Goal: Task Accomplishment & Management: Use online tool/utility

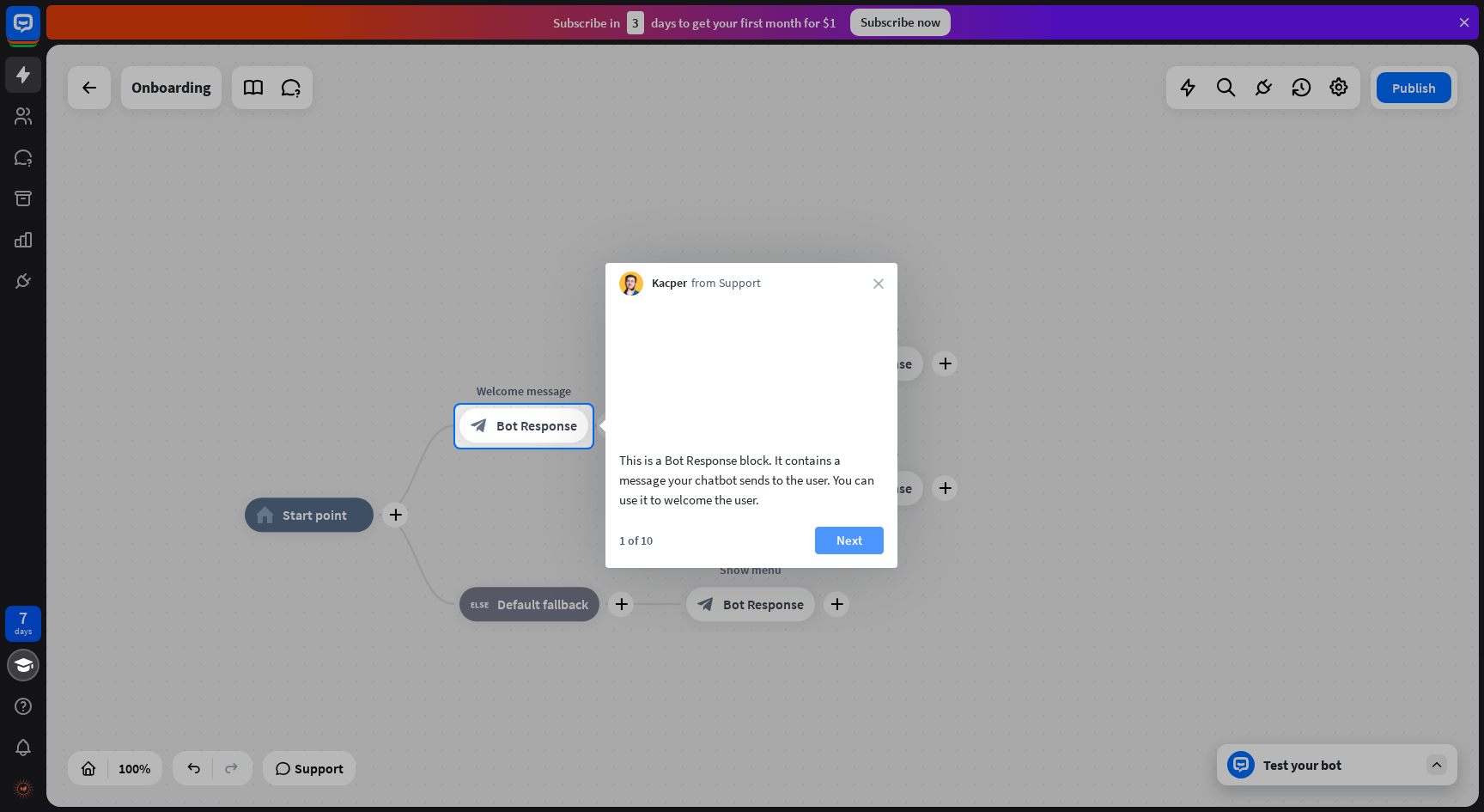
click at [855, 554] on button "Next" at bounding box center [850, 541] width 69 height 28
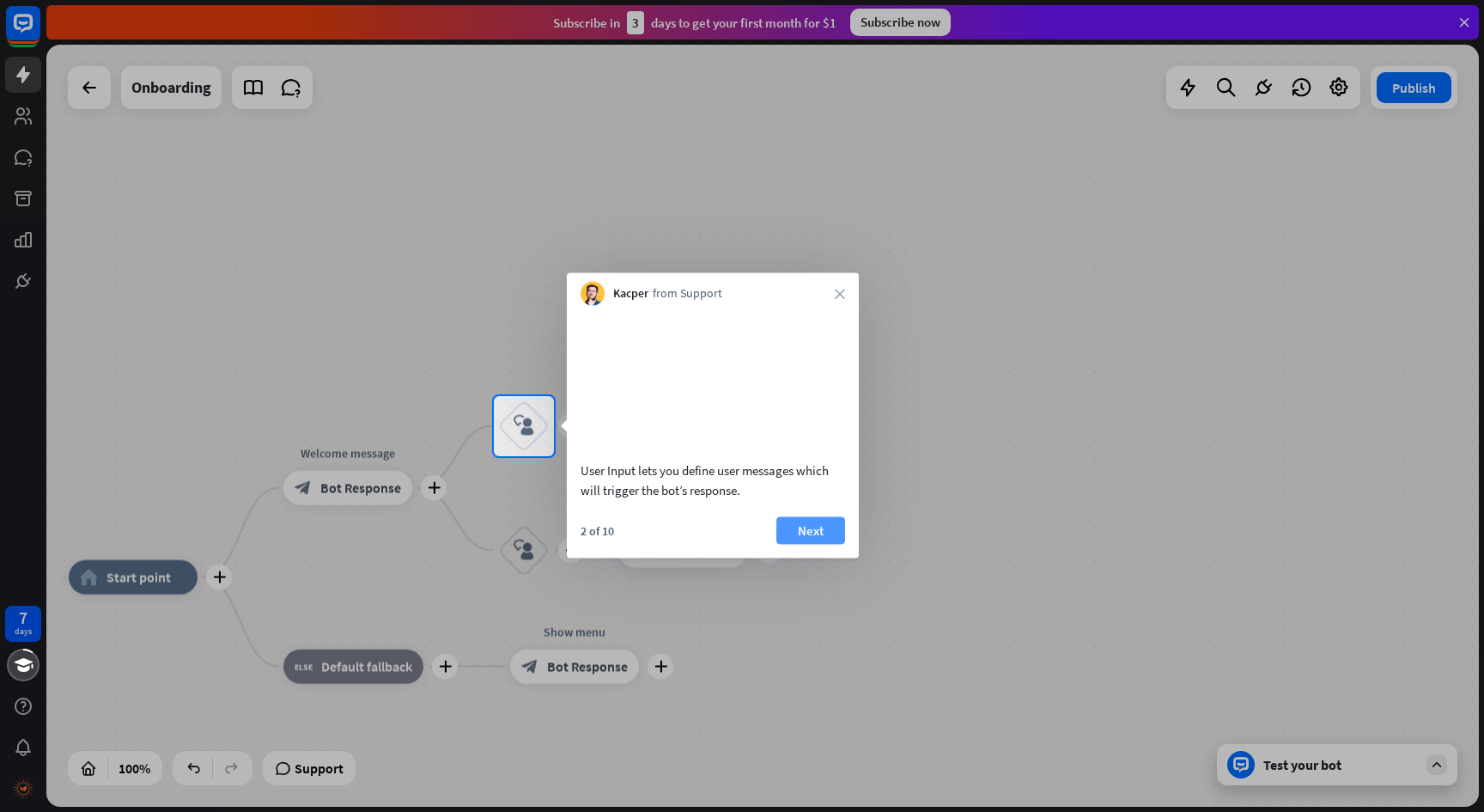
click at [803, 543] on button "Next" at bounding box center [811, 530] width 69 height 28
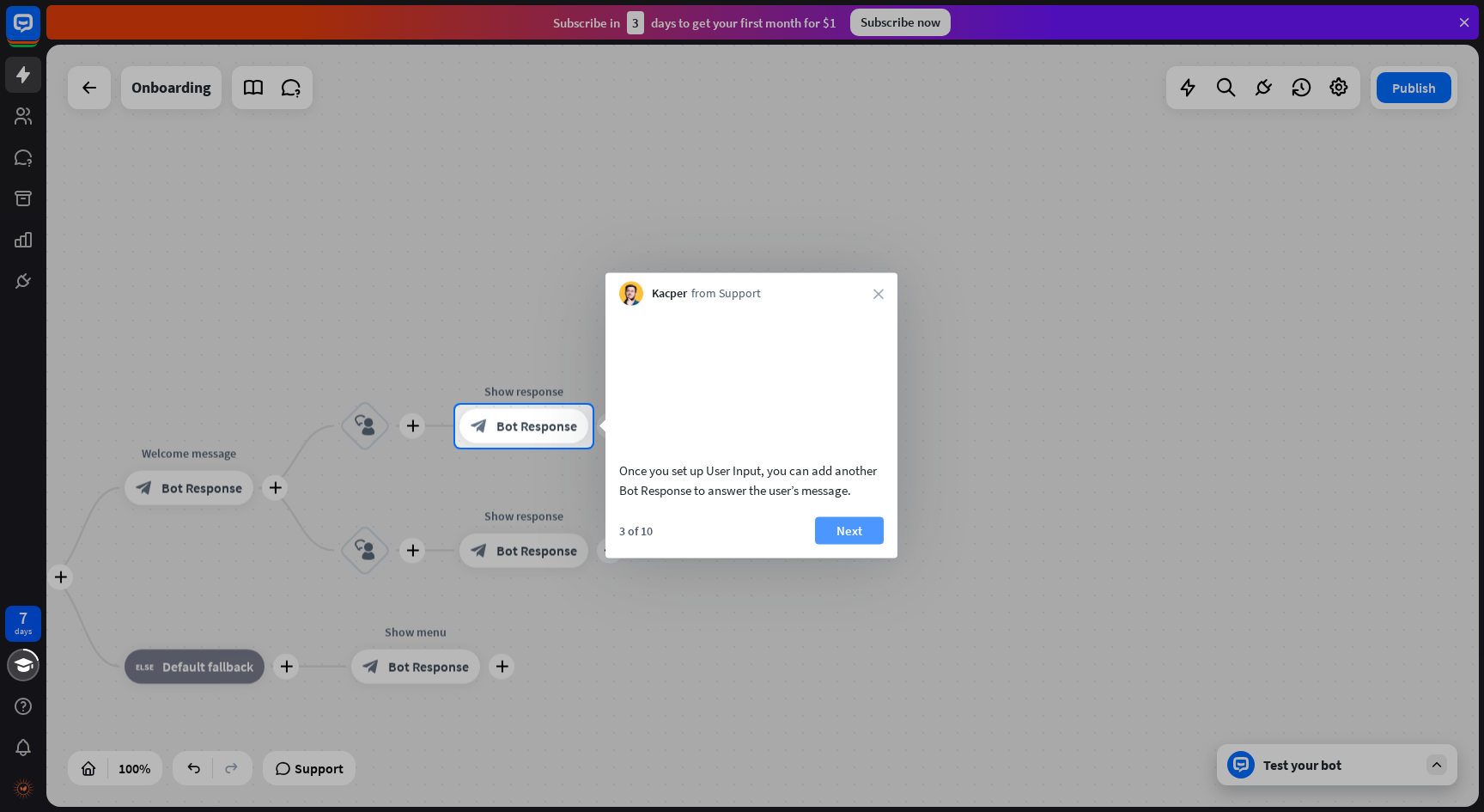
click at [845, 543] on button "Next" at bounding box center [850, 530] width 69 height 28
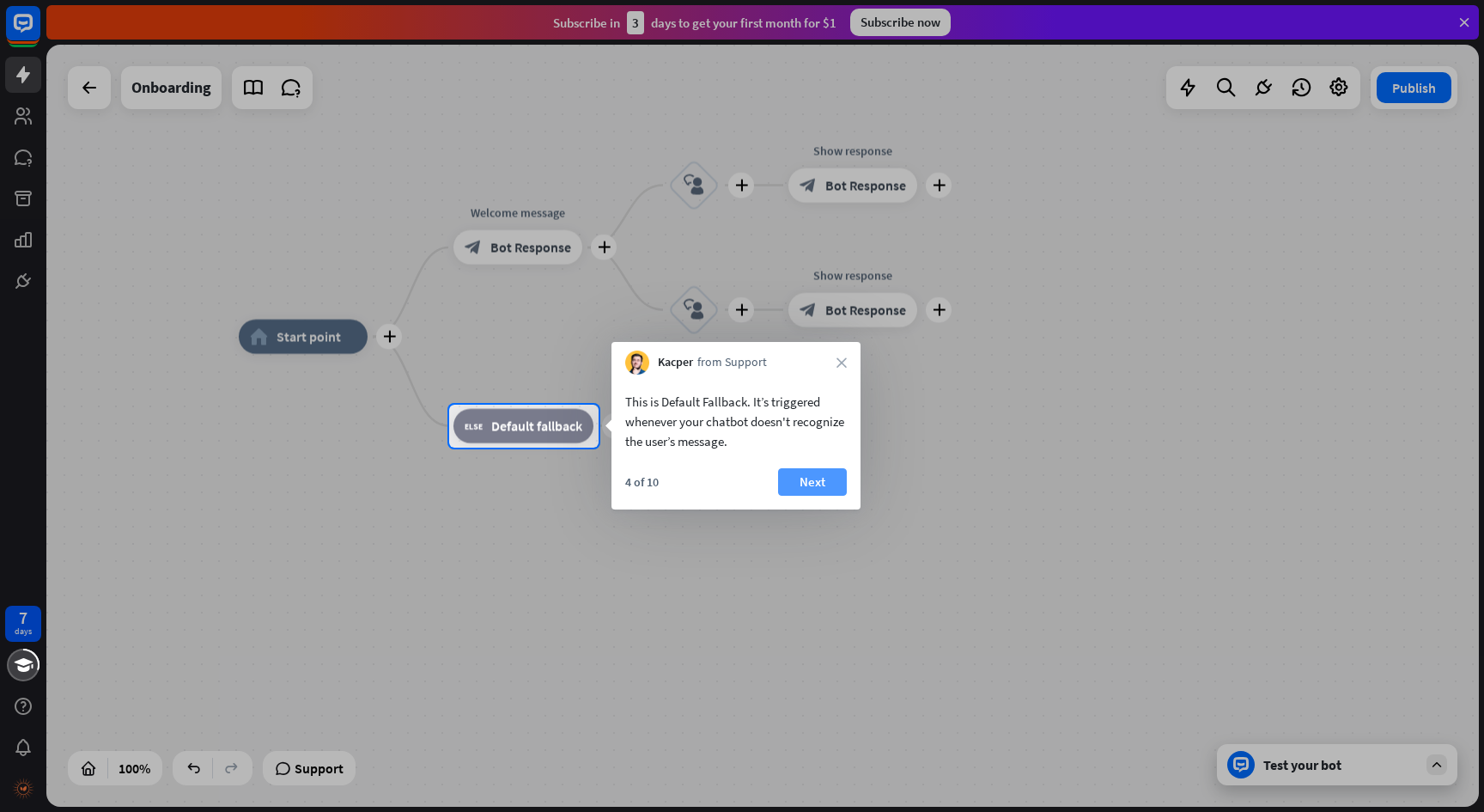
click at [815, 479] on button "Next" at bounding box center [813, 482] width 69 height 28
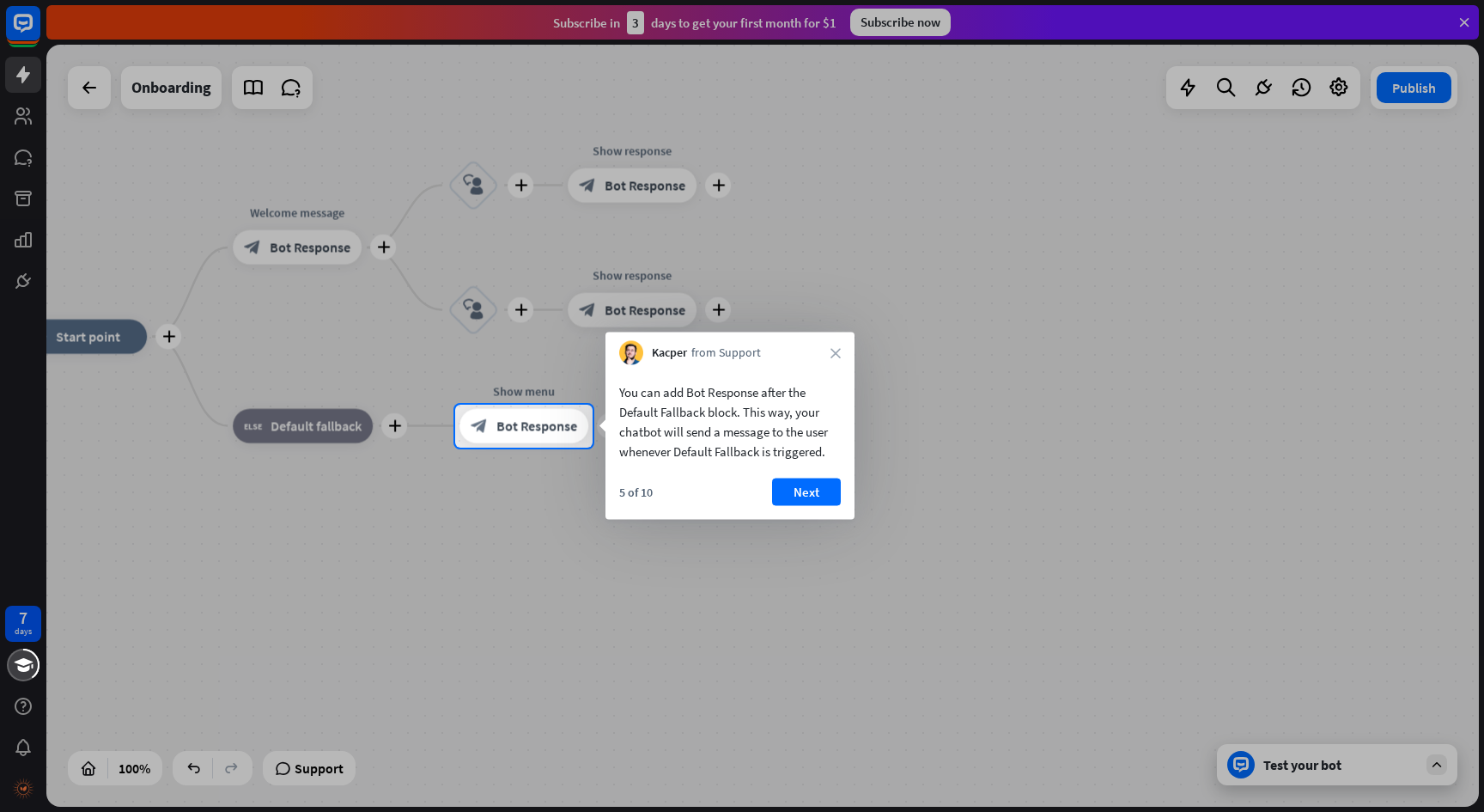
click at [815, 479] on button "Next" at bounding box center [807, 492] width 69 height 28
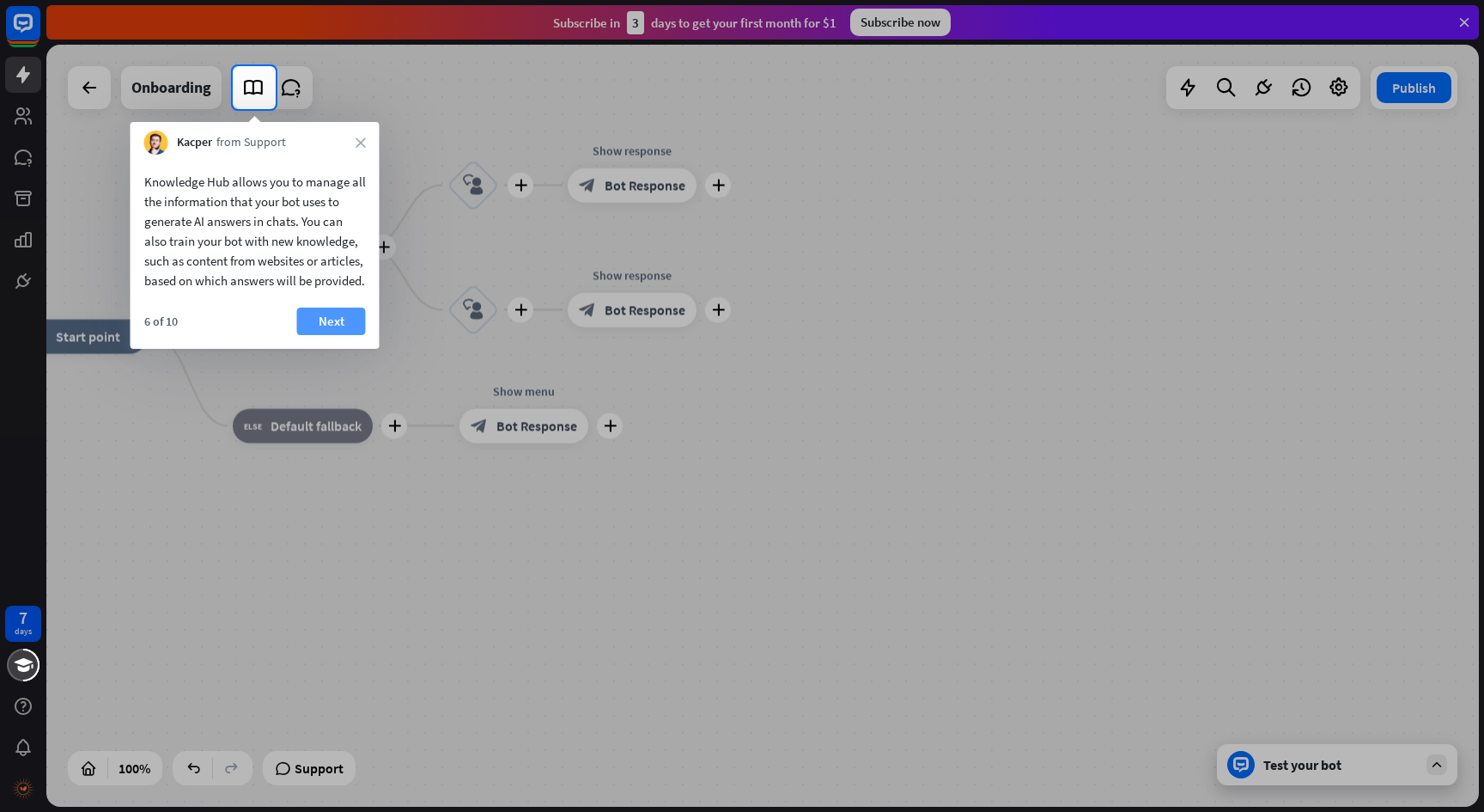
click at [330, 335] on button "Next" at bounding box center [332, 321] width 69 height 28
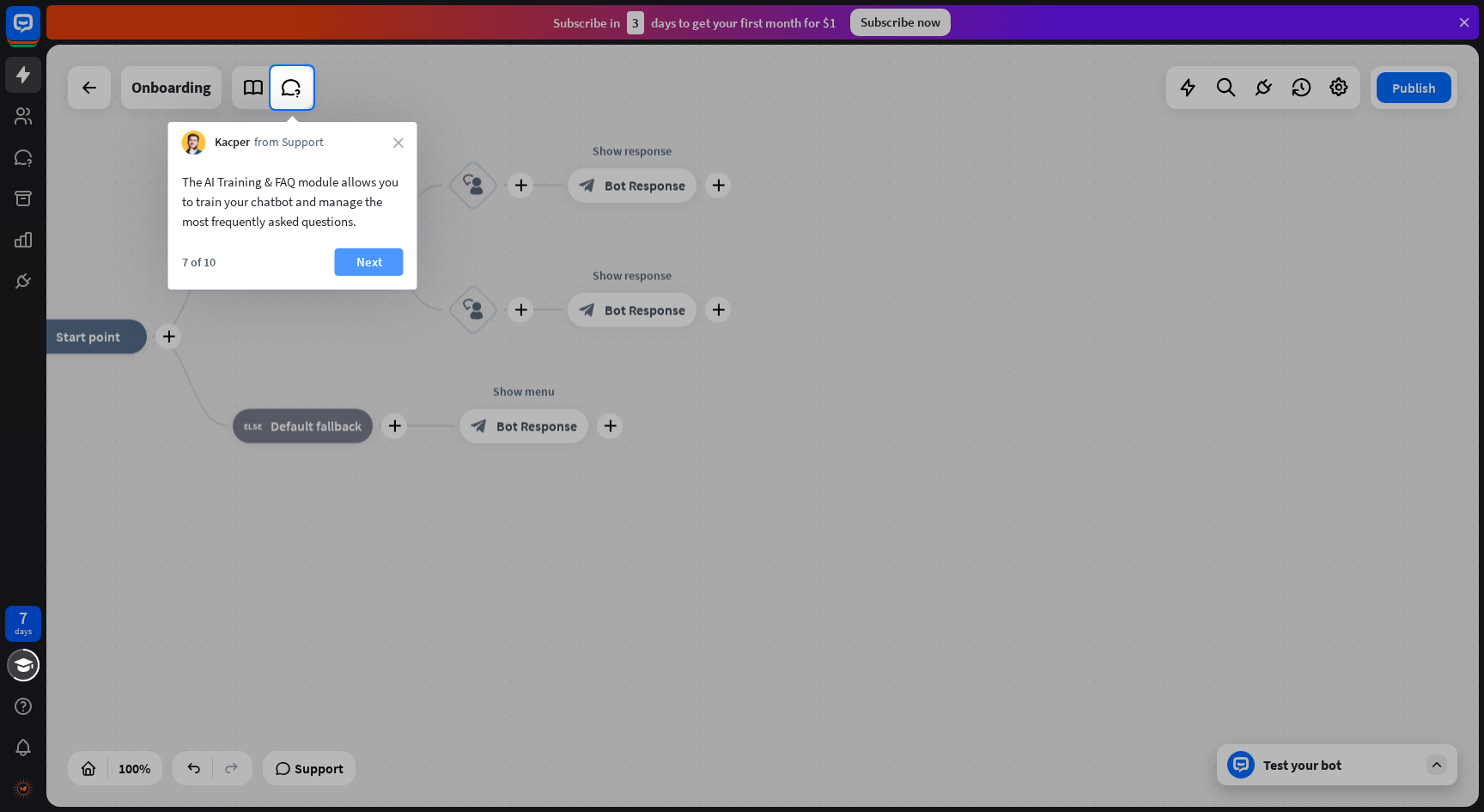
click at [373, 257] on button "Next" at bounding box center [370, 262] width 69 height 28
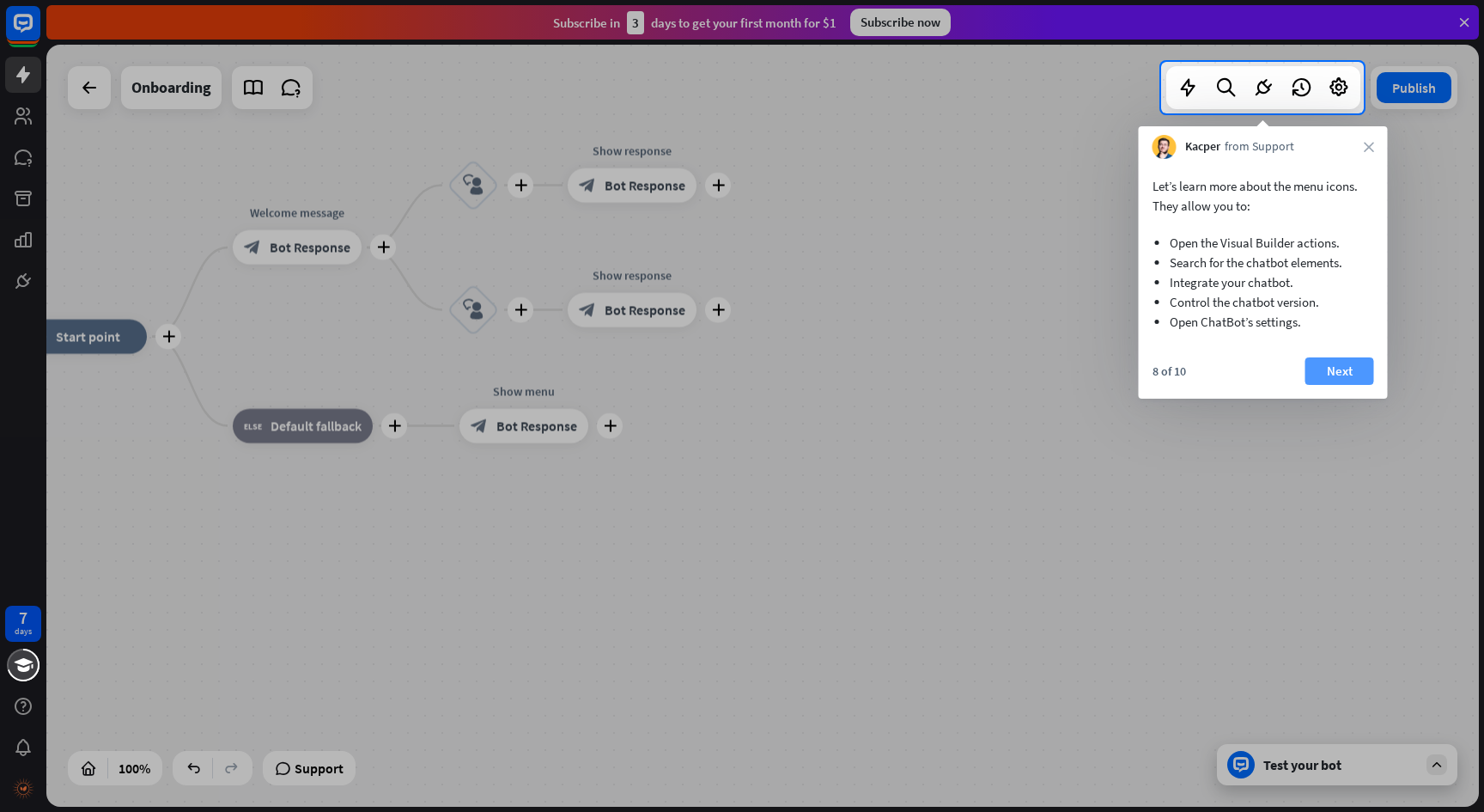
click at [1334, 371] on button "Next" at bounding box center [1341, 371] width 69 height 28
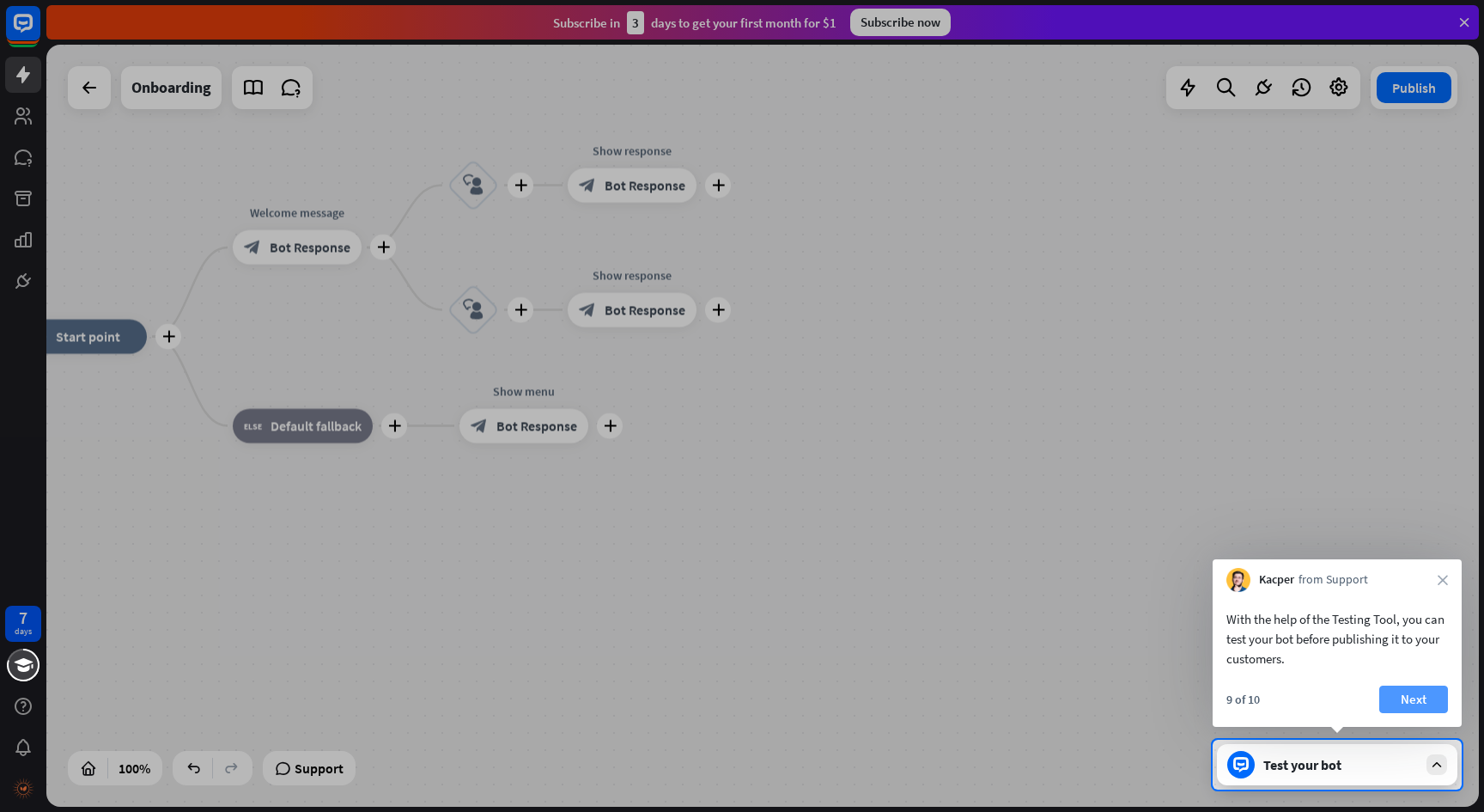
click at [1400, 694] on button "Next" at bounding box center [1414, 700] width 69 height 28
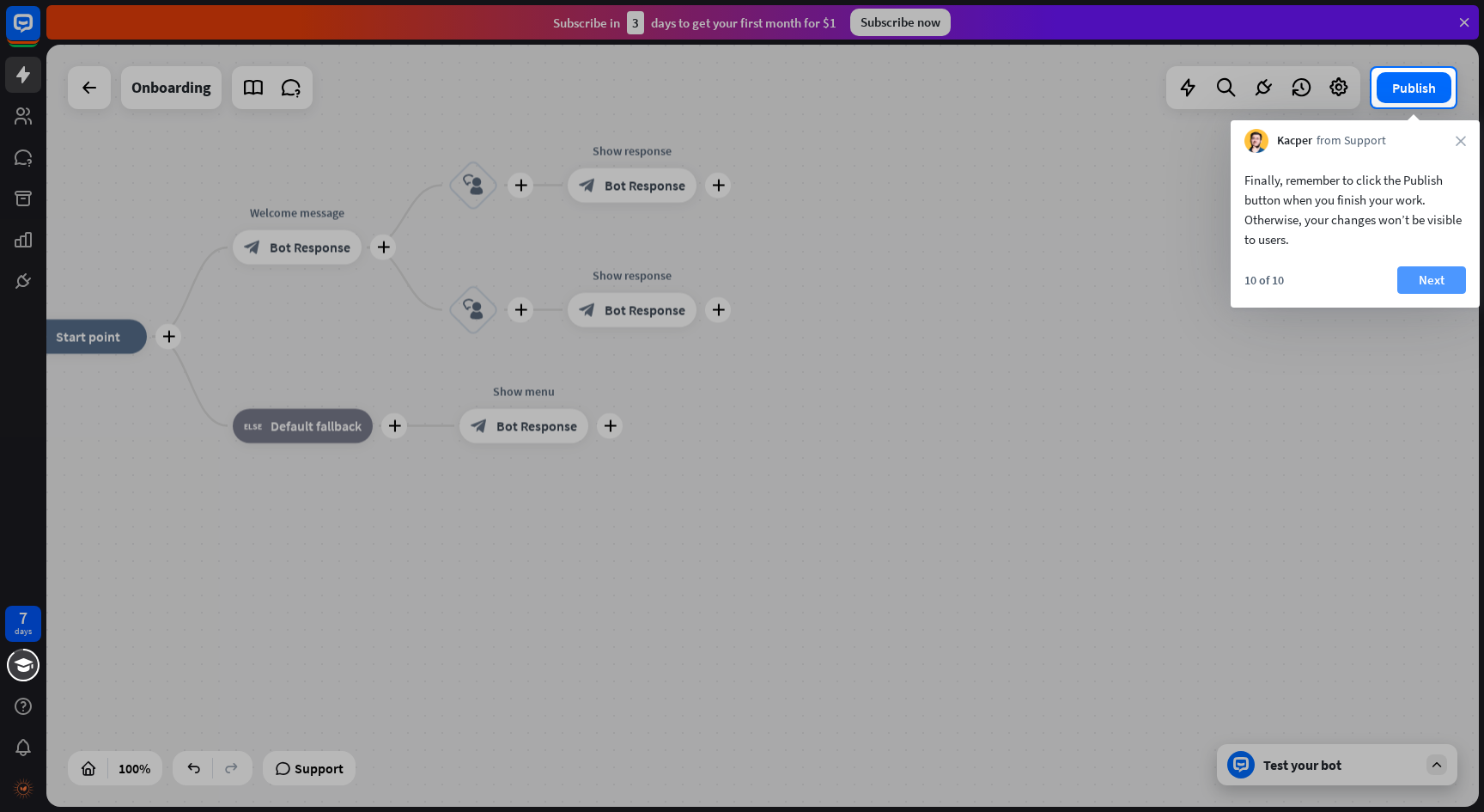
click at [1417, 276] on button "Next" at bounding box center [1432, 280] width 69 height 28
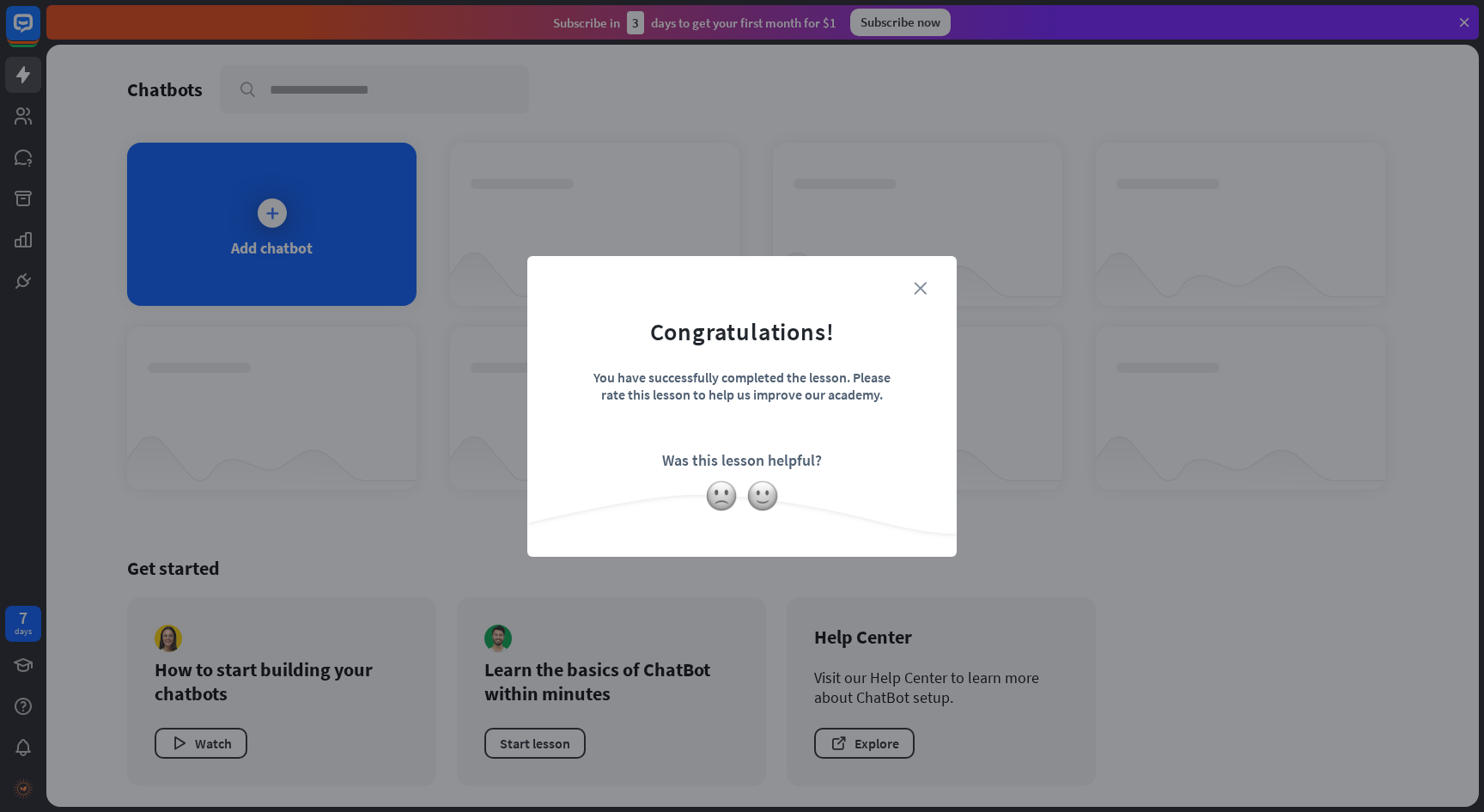
click at [926, 282] on icon "close" at bounding box center [920, 288] width 13 height 13
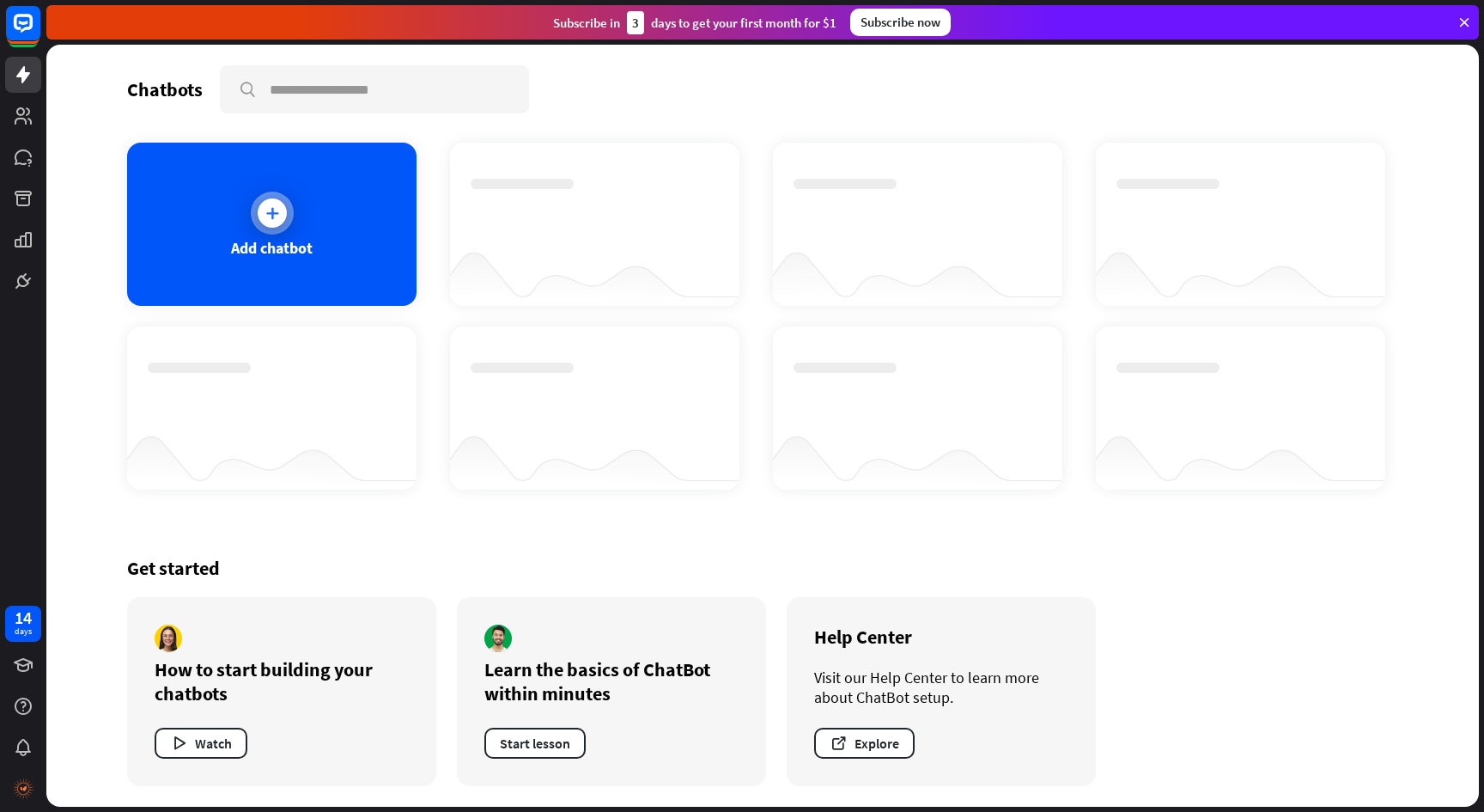
click at [283, 214] on div at bounding box center [272, 213] width 29 height 29
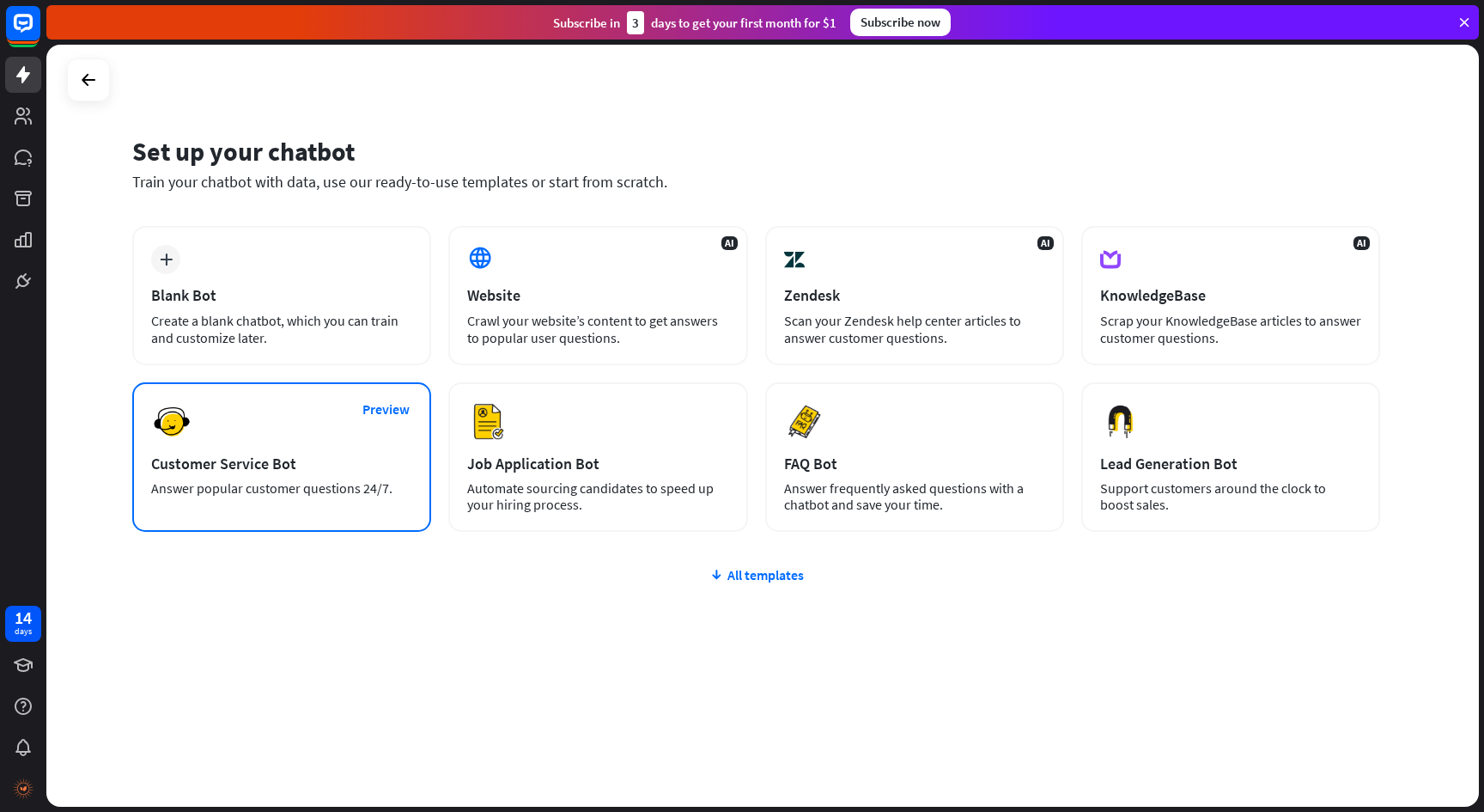
click at [371, 459] on div "Customer Service Bot" at bounding box center [282, 463] width 261 height 20
